Goal: Information Seeking & Learning: Learn about a topic

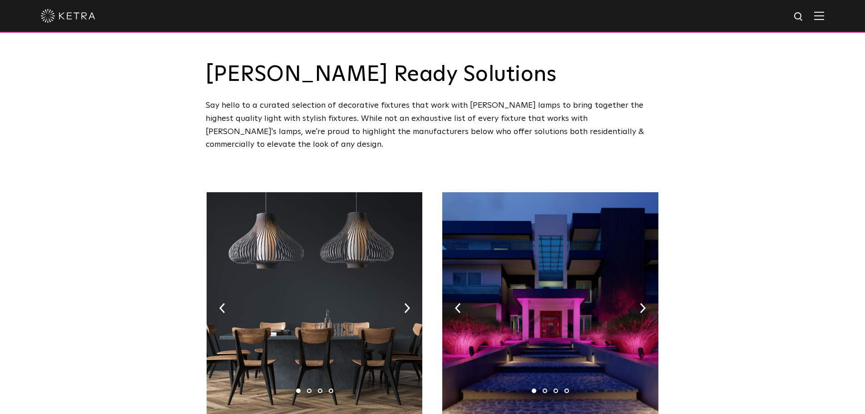
click at [825, 9] on div at bounding box center [433, 16] width 784 height 32
click at [825, 14] on img at bounding box center [820, 15] width 10 height 9
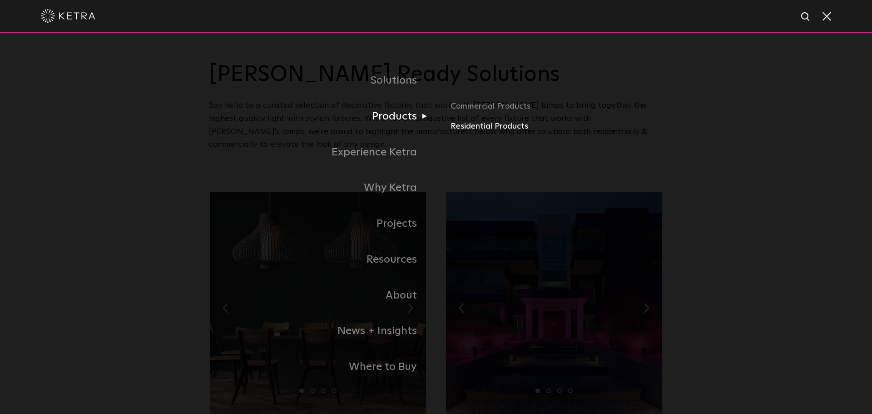
click at [481, 130] on link "Residential Products" at bounding box center [557, 126] width 213 height 13
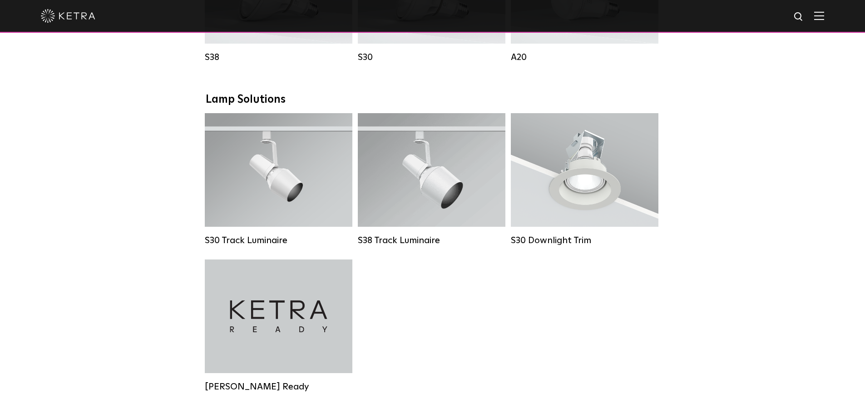
scroll to position [636, 0]
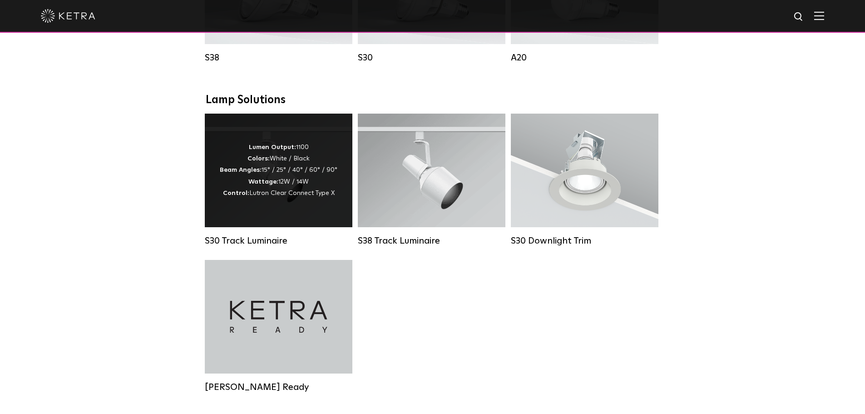
click at [337, 196] on div "Lumen Output: 1100 Colors: White / Black Beam Angles: 15° / 25° / 40° / 60° / 9…" at bounding box center [279, 171] width 148 height 114
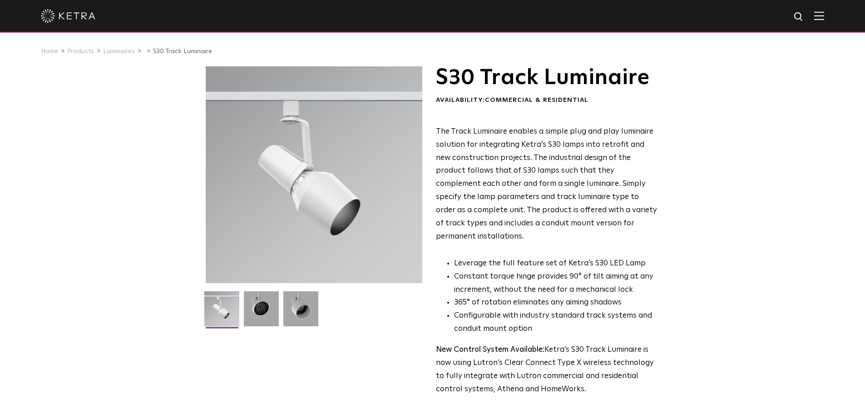
click at [297, 202] on div at bounding box center [314, 174] width 217 height 217
click at [240, 309] on li at bounding box center [222, 312] width 37 height 42
click at [261, 308] on img at bounding box center [261, 312] width 35 height 42
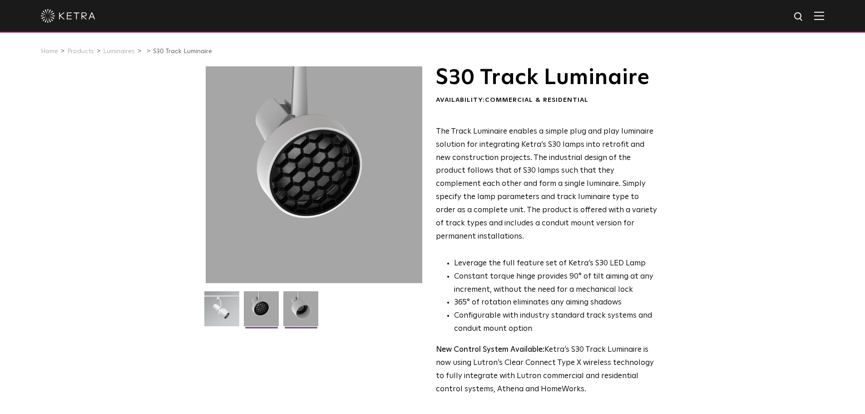
click at [300, 311] on img at bounding box center [300, 312] width 35 height 42
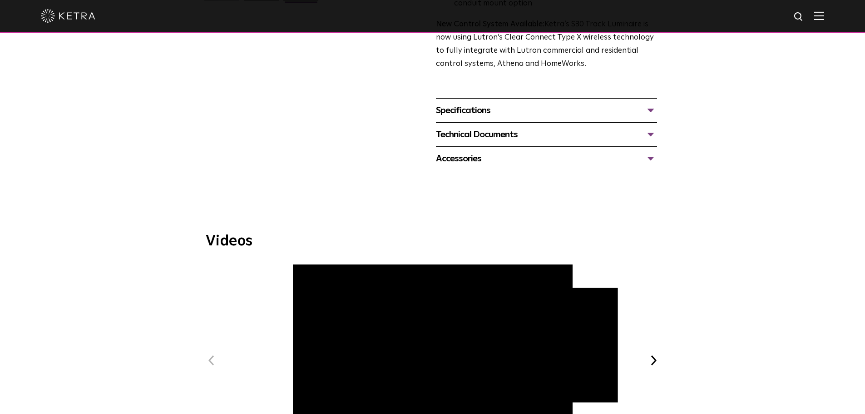
scroll to position [136, 0]
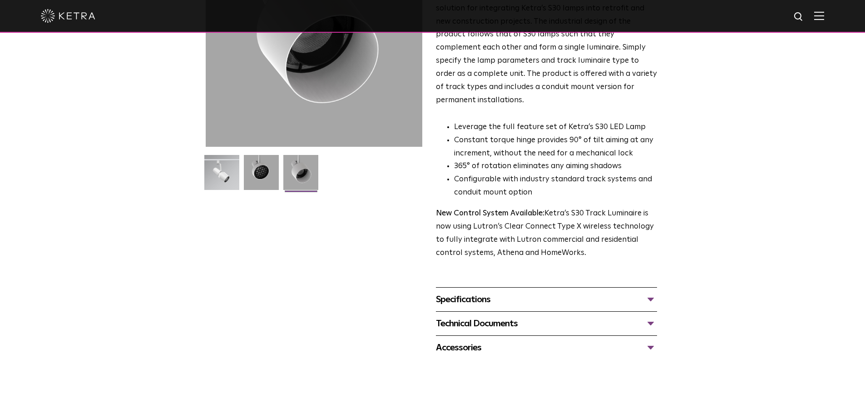
click at [492, 292] on div "Specifications" at bounding box center [546, 299] width 221 height 15
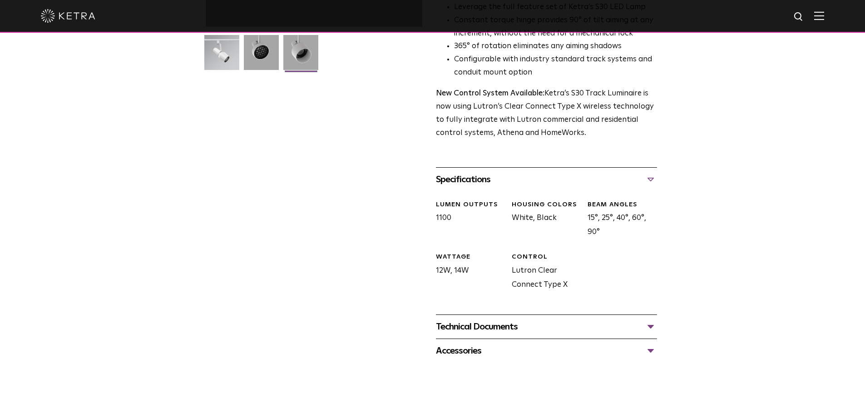
scroll to position [273, 0]
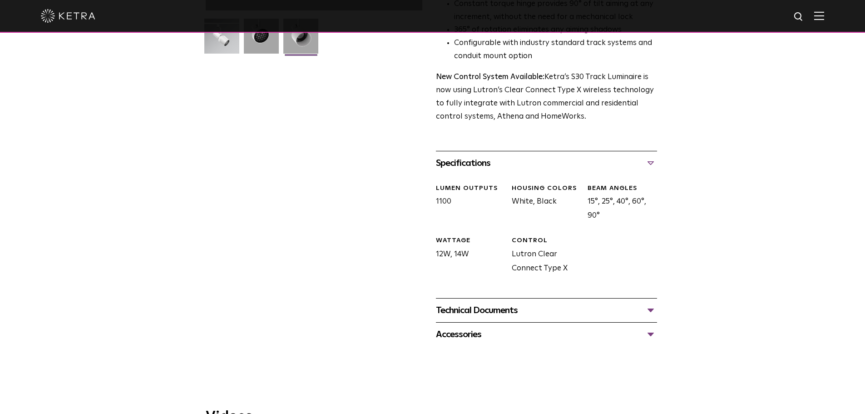
click at [501, 303] on div "Technical Documents" at bounding box center [546, 310] width 221 height 15
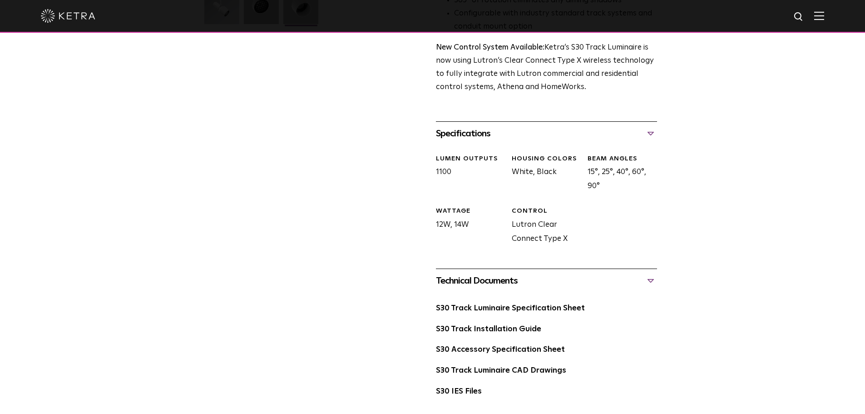
scroll to position [318, 0]
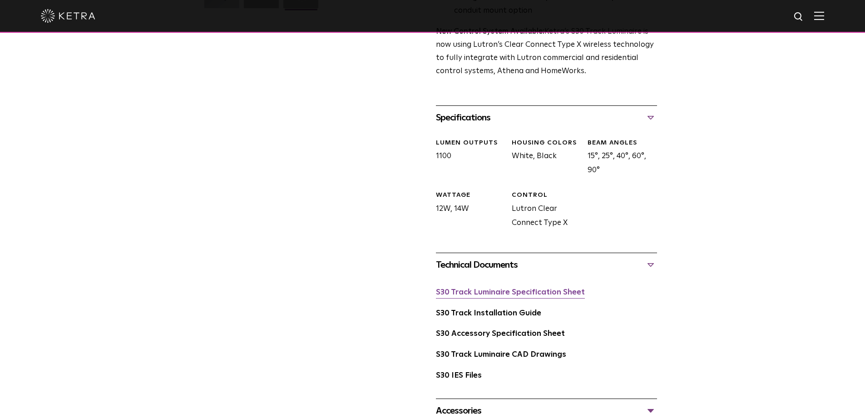
click at [494, 288] on link "S30 Track Luminaire Specification Sheet" at bounding box center [510, 292] width 149 height 8
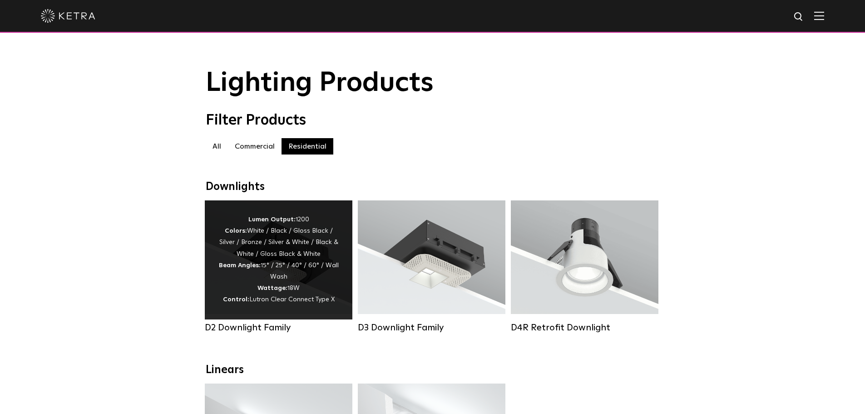
click at [273, 258] on div "Lumen Output: 1200 Colors: White / Black / Gloss Black / Silver / Bronze / Silv…" at bounding box center [279, 260] width 120 height 92
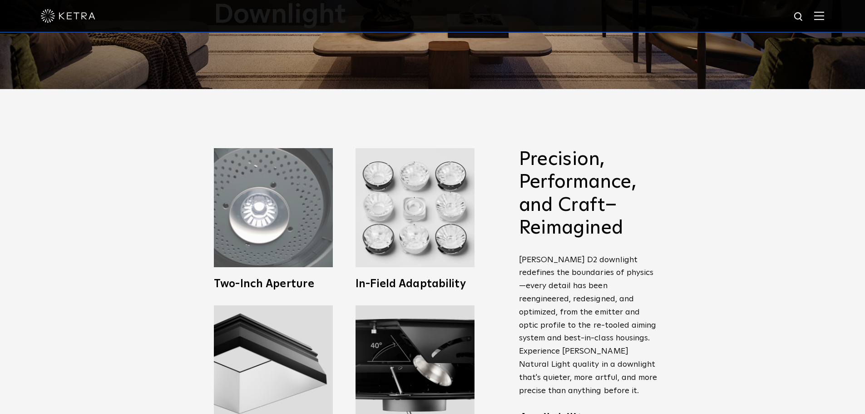
scroll to position [545, 0]
